Goal: Information Seeking & Learning: Learn about a topic

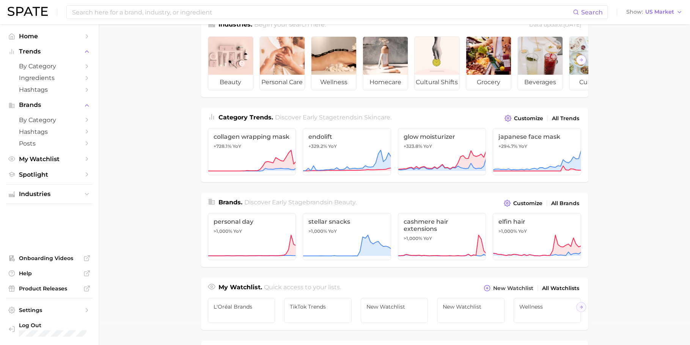
scroll to position [27, 0]
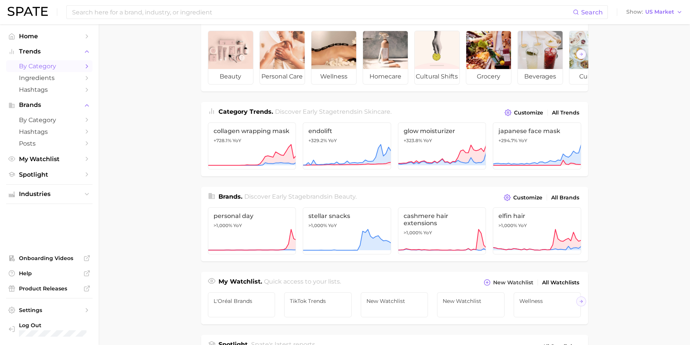
click at [39, 67] on span "by Category" at bounding box center [49, 66] width 61 height 7
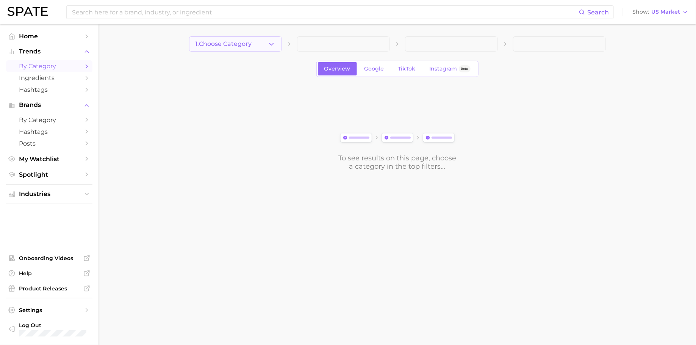
click at [251, 49] on button "1. Choose Category" at bounding box center [235, 43] width 93 height 15
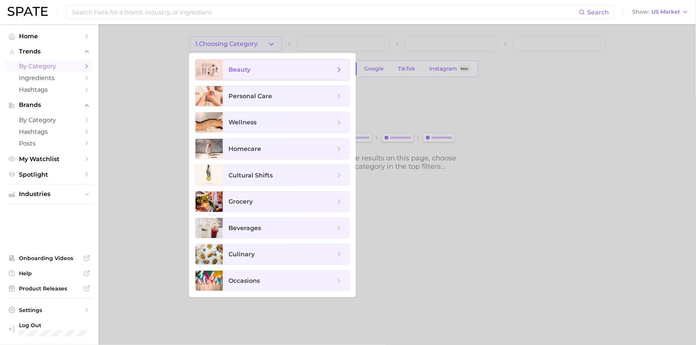
click at [261, 74] on span "beauty" at bounding box center [282, 70] width 106 height 8
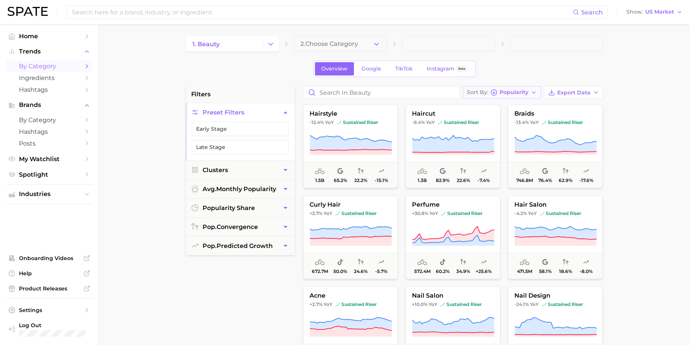
click at [501, 90] on span "Popularity" at bounding box center [513, 92] width 29 height 4
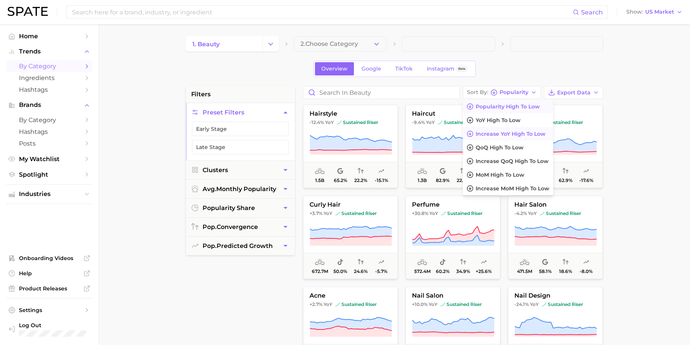
click at [500, 132] on span "Increase YoY high to low" at bounding box center [510, 134] width 70 height 6
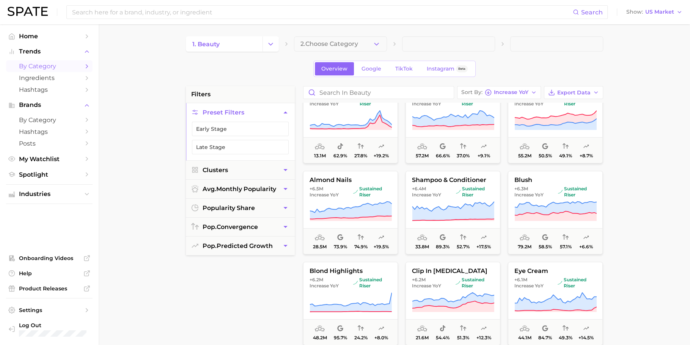
scroll to position [2222, 0]
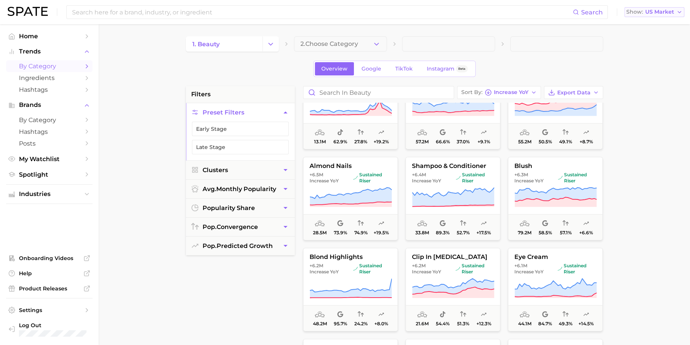
click at [643, 16] on button "Show US Market" at bounding box center [654, 12] width 60 height 10
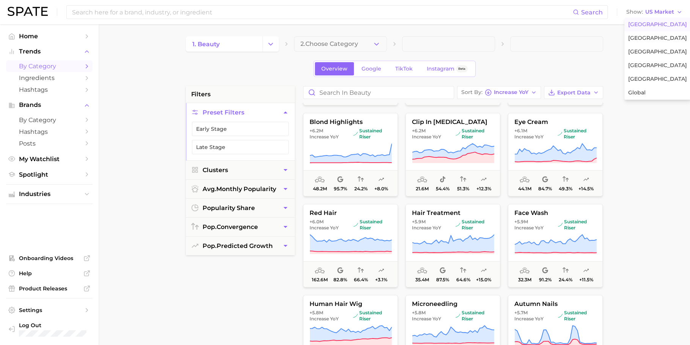
scroll to position [2364, 0]
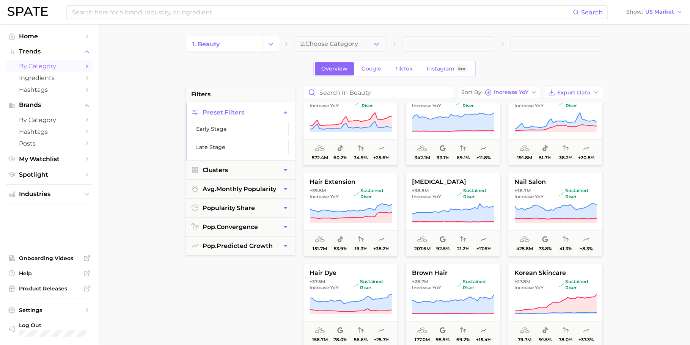
scroll to position [0, 0]
